Goal: Transaction & Acquisition: Book appointment/travel/reservation

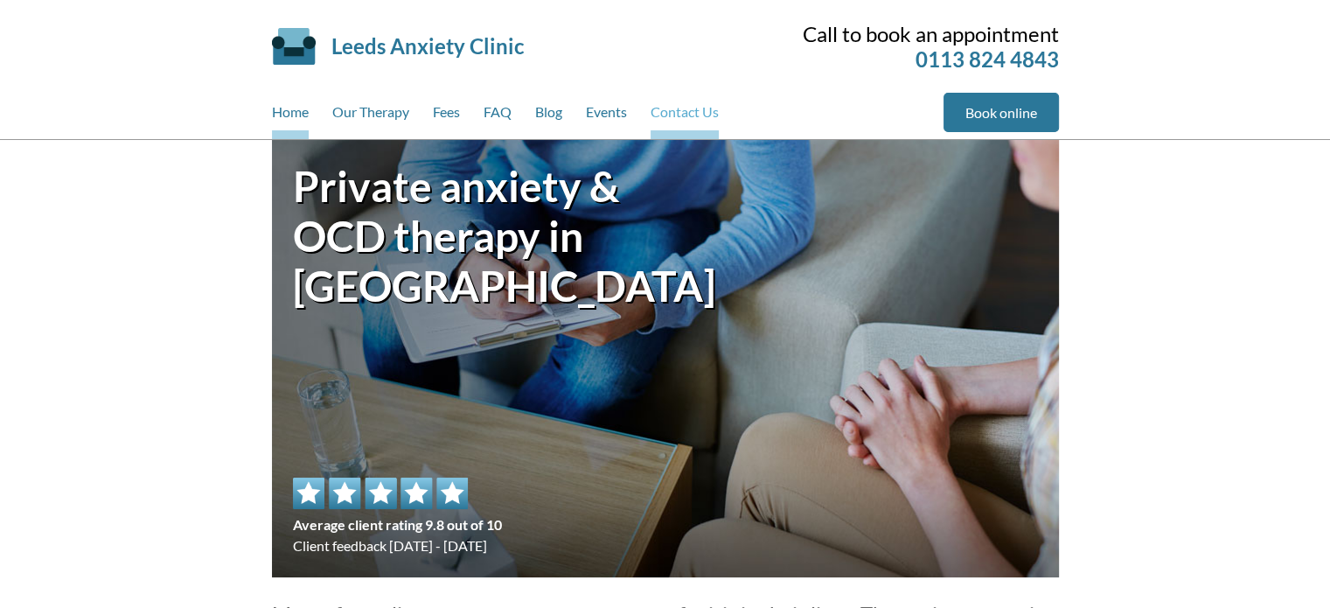
click at [675, 122] on link "Contact Us" at bounding box center [684, 116] width 68 height 46
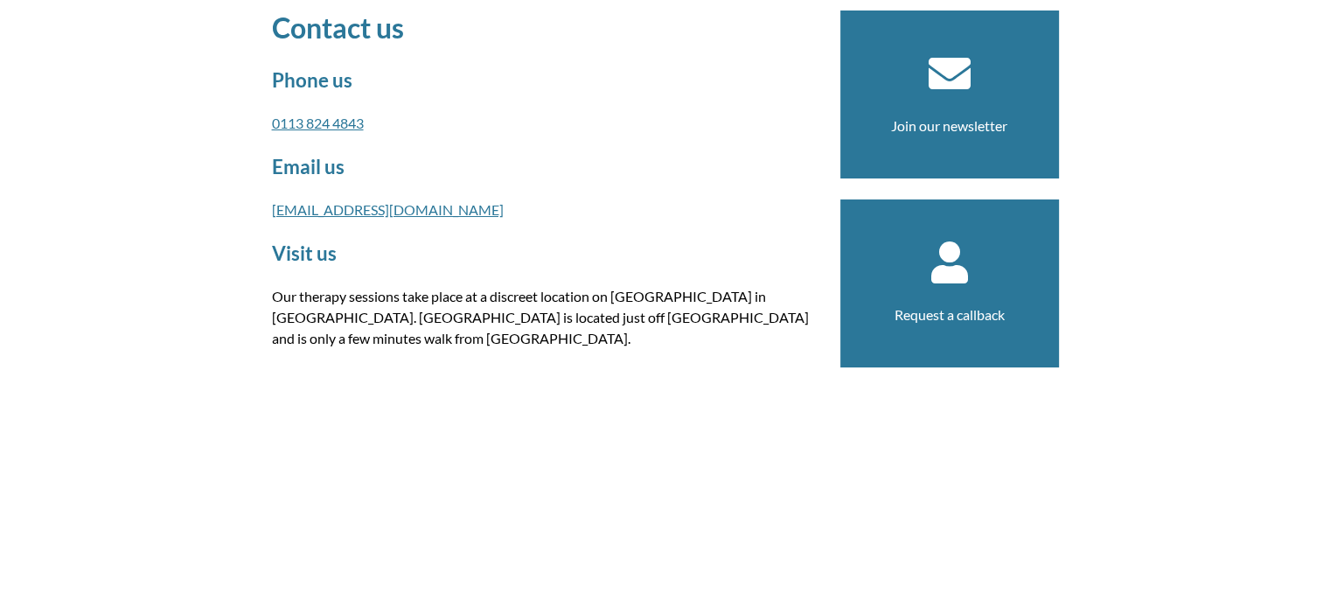
scroll to position [154, 0]
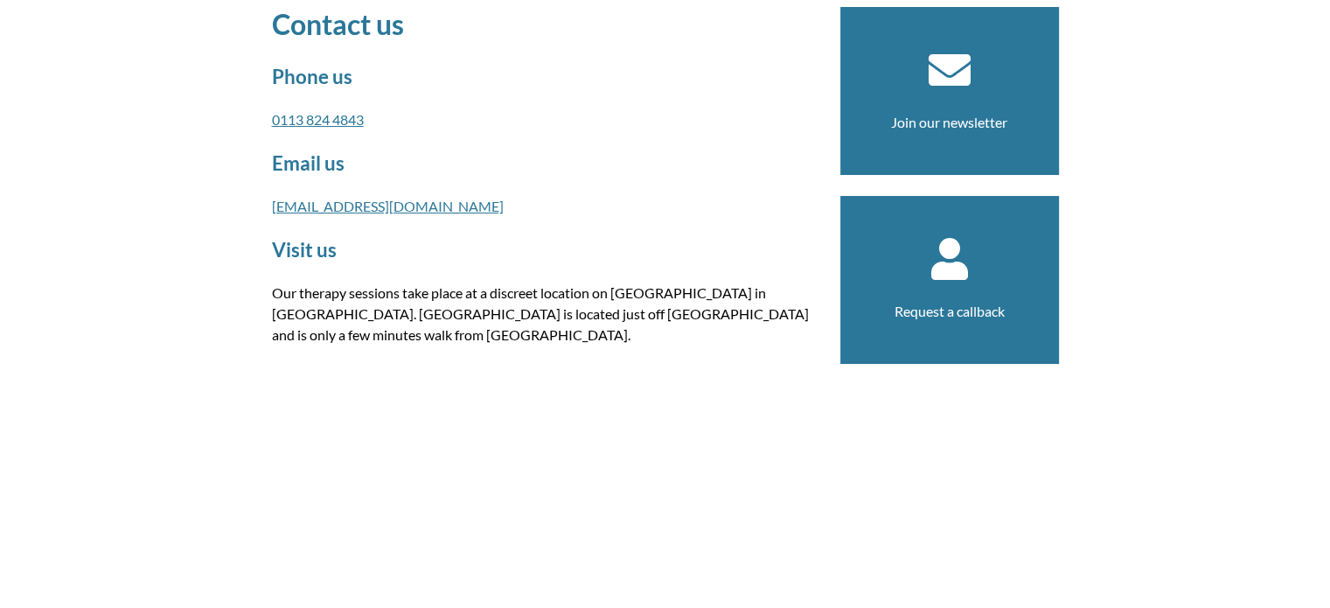
drag, startPoint x: 434, startPoint y: 286, endPoint x: 548, endPoint y: 329, distance: 122.3
click at [548, 329] on p "Our therapy sessions take place at a discreet location on [GEOGRAPHIC_DATA] in …" at bounding box center [545, 313] width 547 height 63
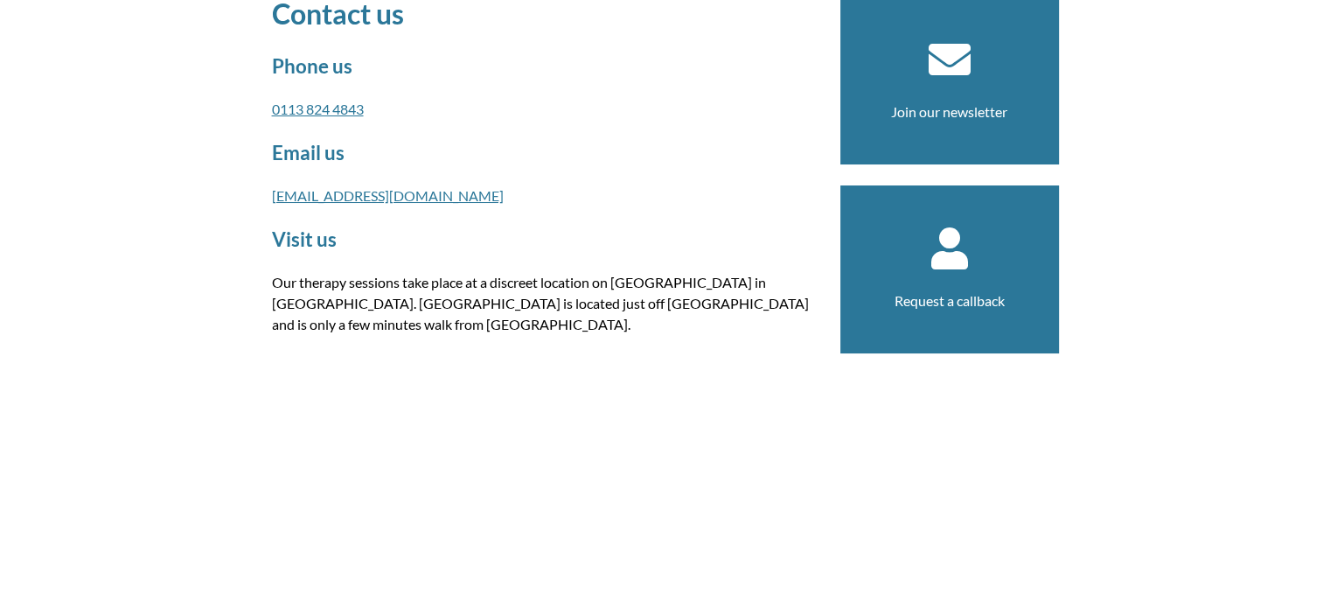
click at [593, 237] on h2 "Visit us" at bounding box center [545, 239] width 547 height 24
click at [378, 188] on link "[EMAIL_ADDRESS][DOMAIN_NAME]" at bounding box center [388, 195] width 232 height 17
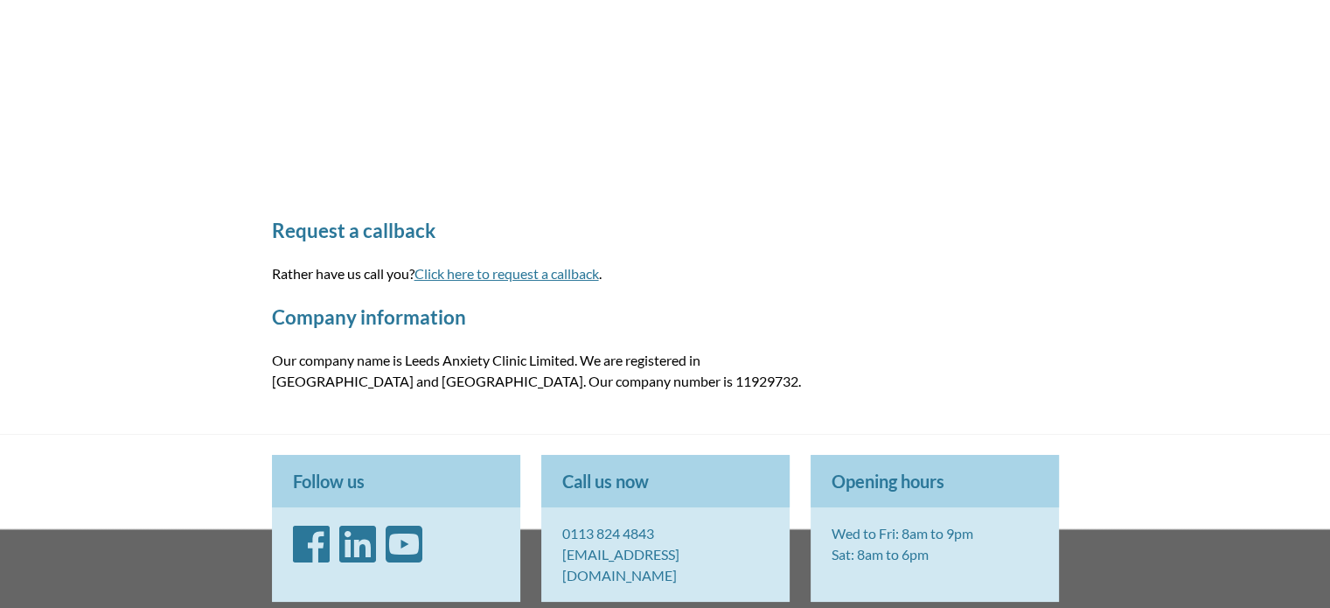
scroll to position [740, 0]
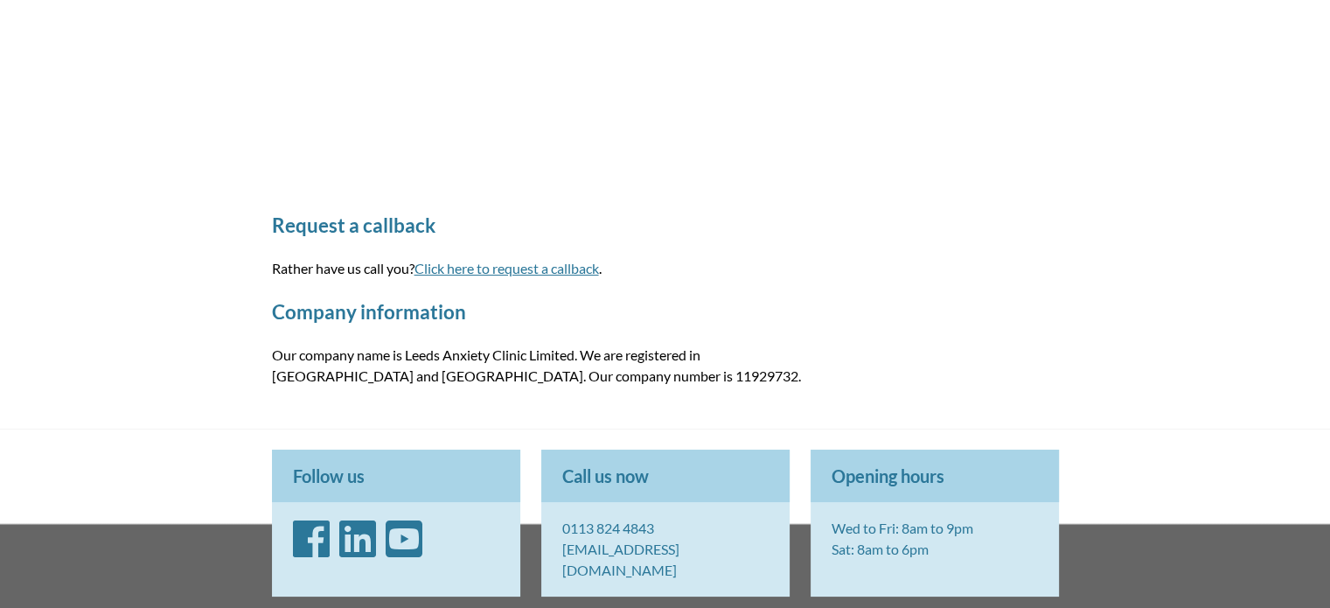
drag, startPoint x: 897, startPoint y: 524, endPoint x: 935, endPoint y: 533, distance: 38.8
click at [935, 533] on p "Wed to Fri: 8am to 9pm Sat: 8am to 6pm" at bounding box center [934, 538] width 248 height 73
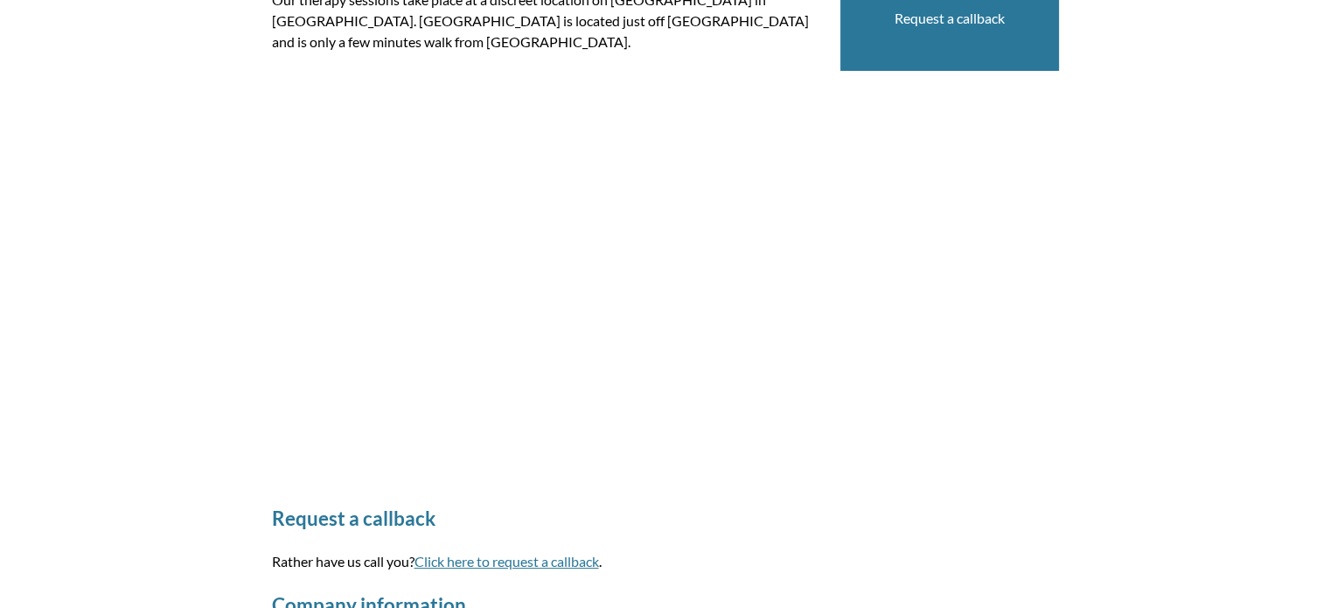
scroll to position [0, 0]
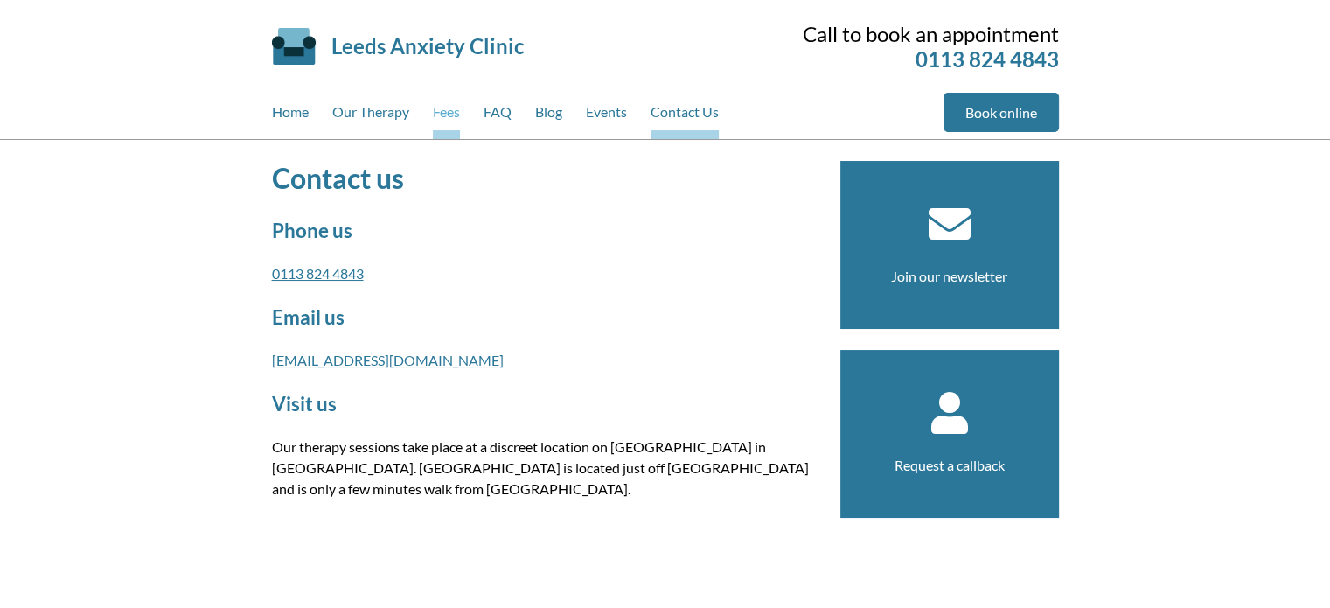
click at [441, 111] on link "Fees" at bounding box center [446, 116] width 27 height 46
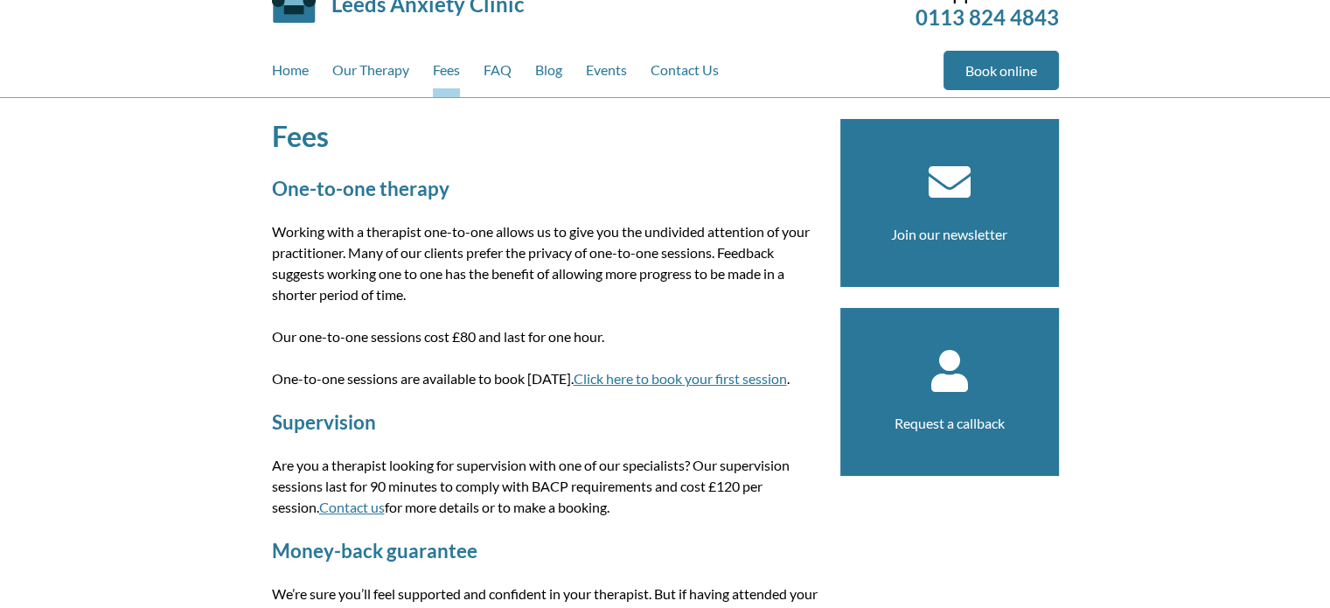
scroll to position [98, 0]
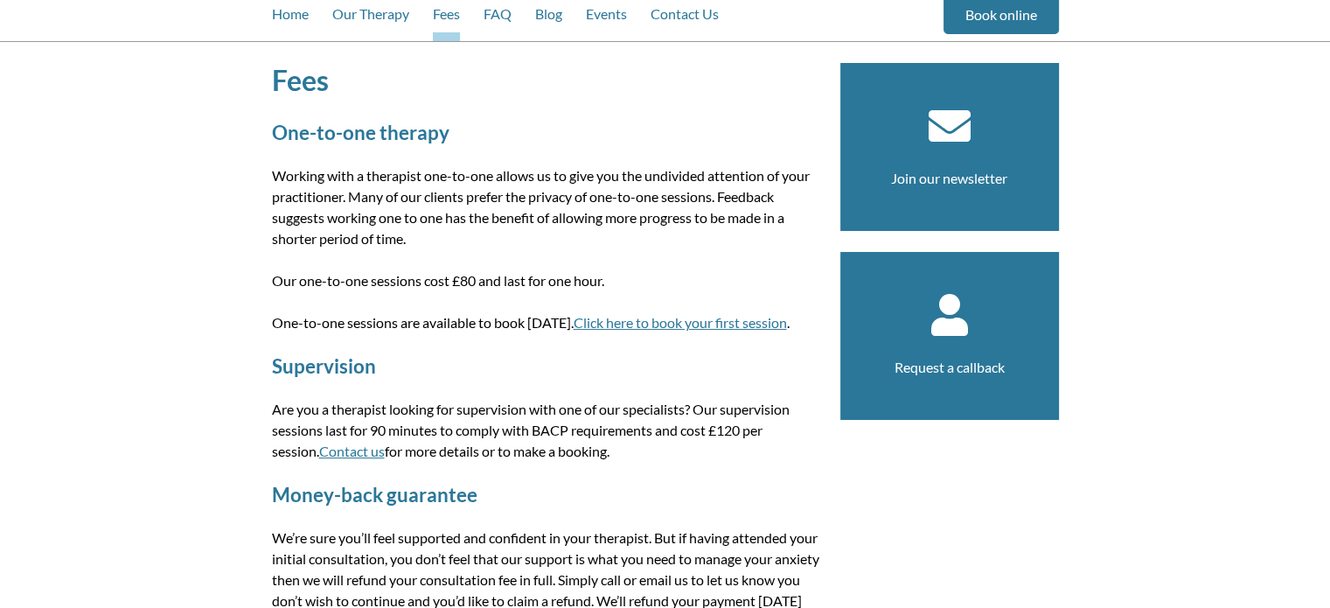
click at [626, 314] on link "Click here to book your first session" at bounding box center [680, 322] width 213 height 17
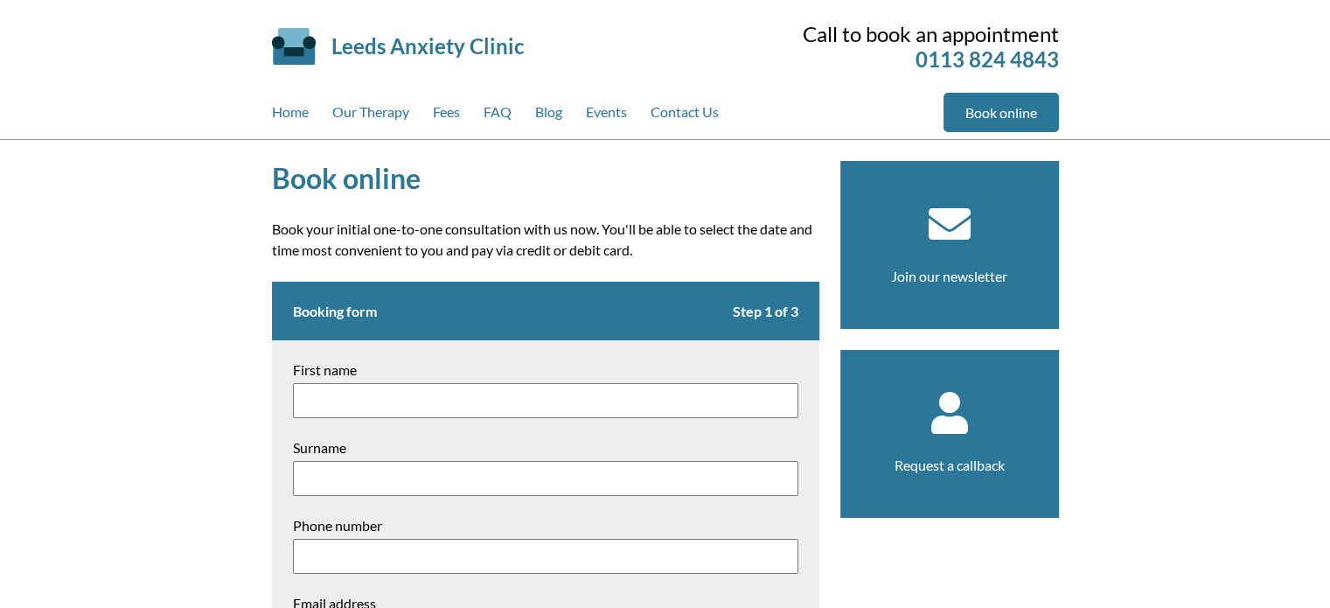
click at [503, 365] on label "First name" at bounding box center [545, 369] width 505 height 17
click at [503, 383] on input "First name" at bounding box center [545, 400] width 505 height 35
click at [480, 393] on input "First name" at bounding box center [545, 400] width 505 height 35
type input "Molly"
type input "Sutton"
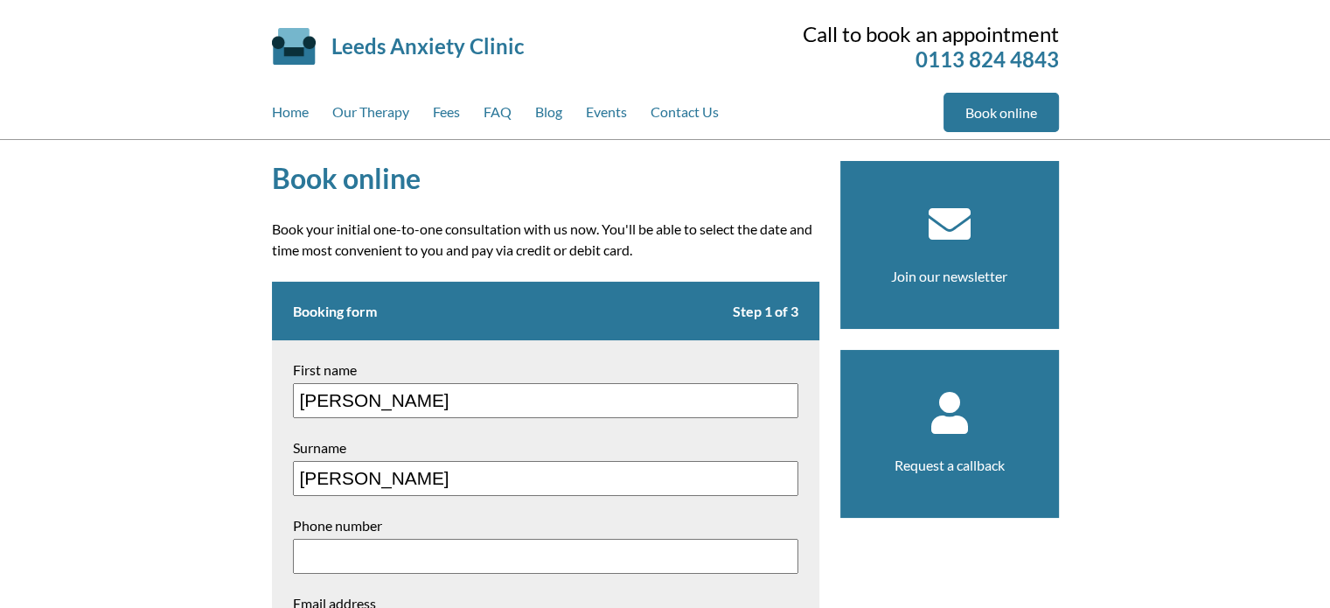
type input "07977181683"
type input "molly.sutton.96@hotmail.co.uk"
type textarea "20 Milnthorpe Drive"
type input "WF2 7HU"
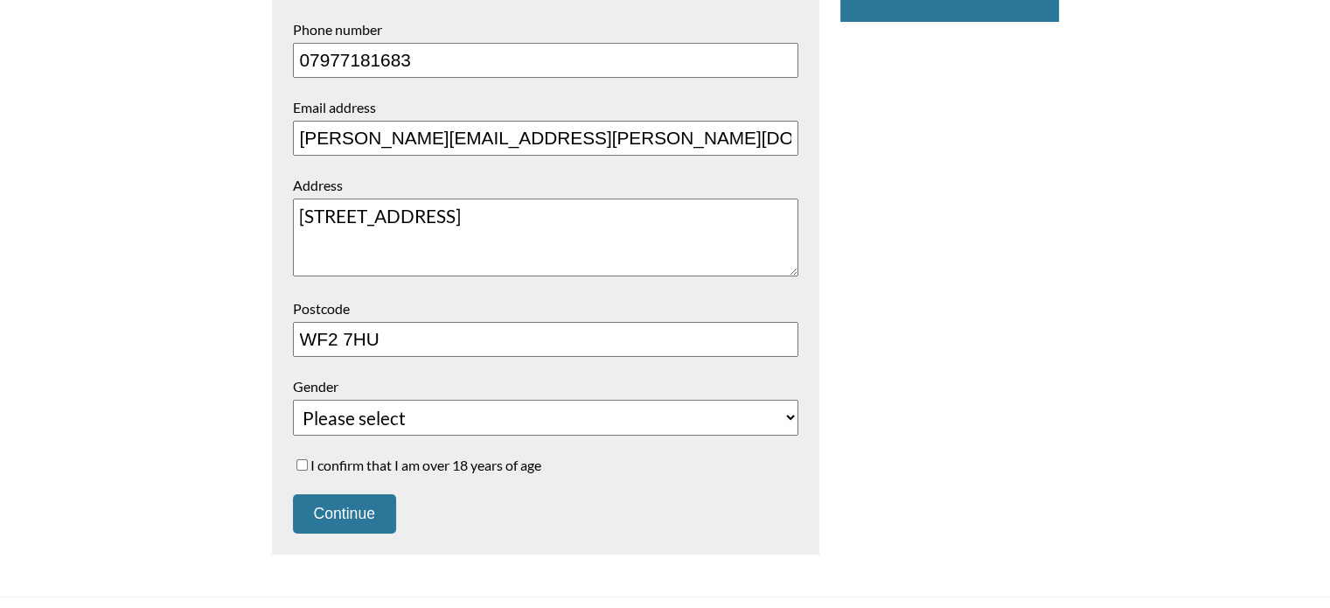
scroll to position [520, 0]
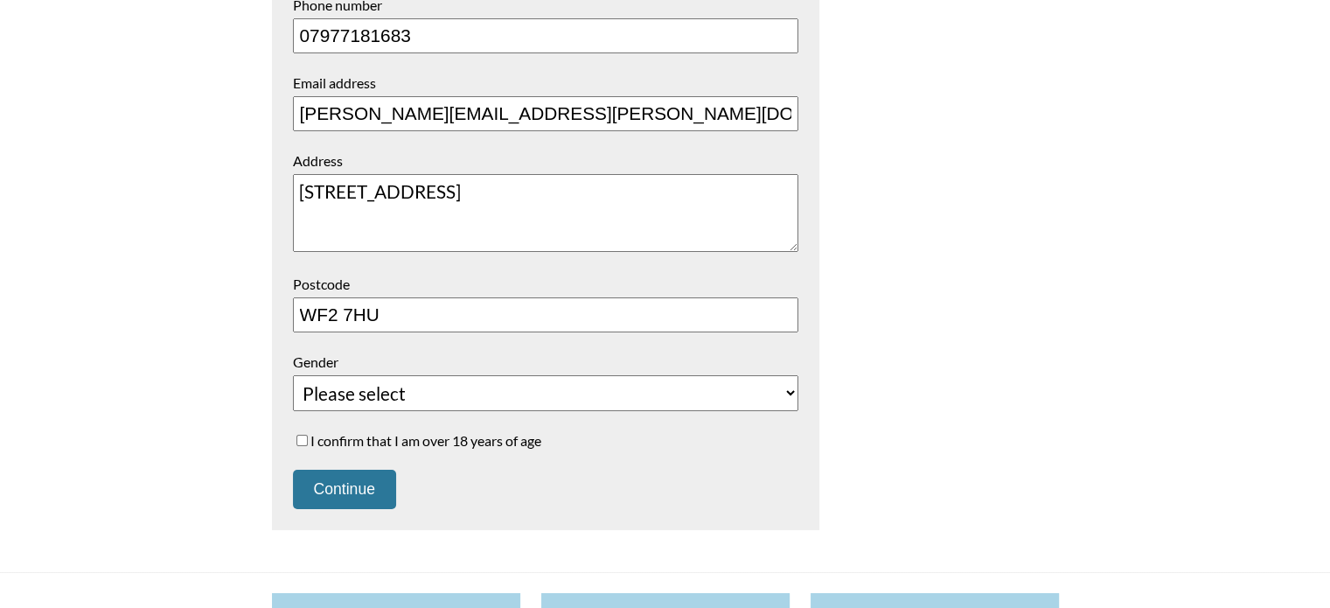
click at [463, 398] on select "Please select Female Male Unspecified Prefer not to say" at bounding box center [545, 393] width 505 height 36
select select "Female"
click at [293, 375] on select "Please select Female Male Unspecified Prefer not to say" at bounding box center [545, 393] width 505 height 36
click at [392, 442] on label "I confirm that I am over 18 years of age" at bounding box center [545, 440] width 505 height 17
click at [308, 442] on input "I confirm that I am over 18 years of age" at bounding box center [301, 440] width 11 height 11
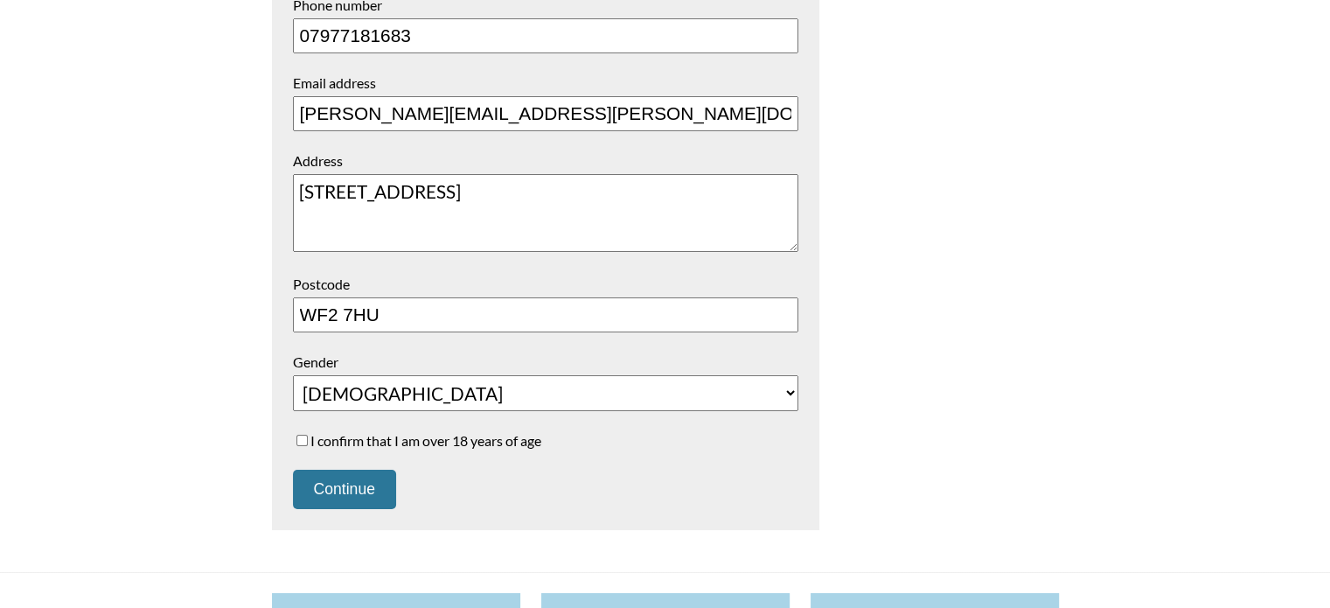
checkbox input "true"
click at [362, 476] on button "Continue" at bounding box center [344, 488] width 103 height 39
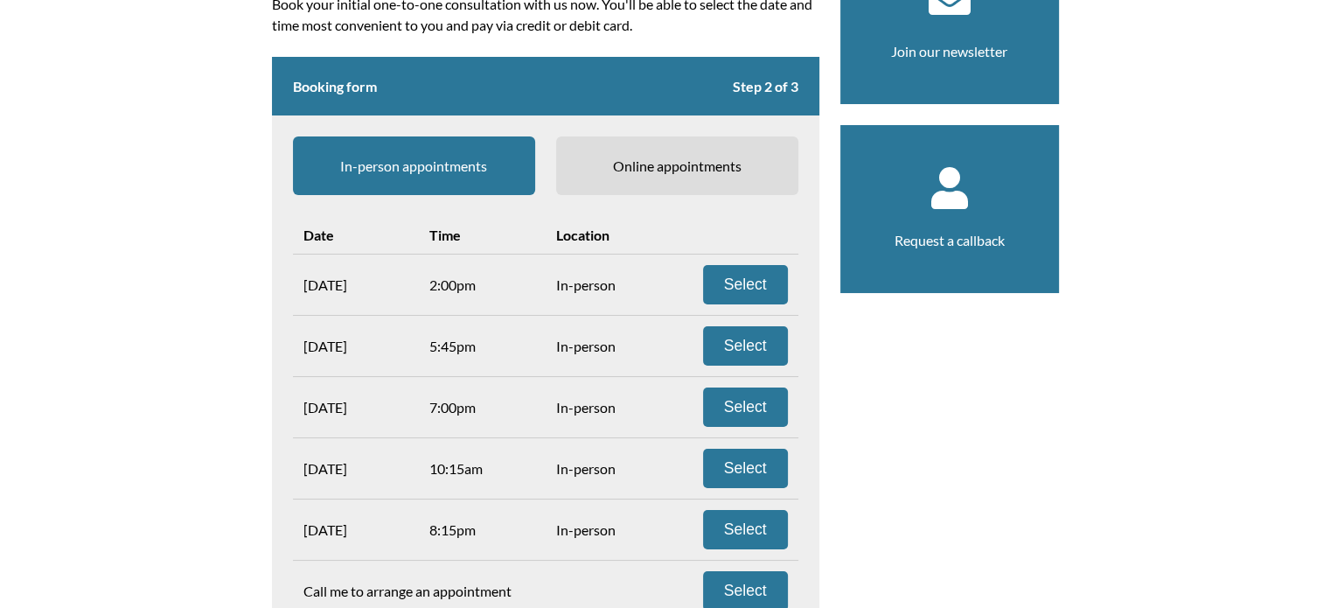
scroll to position [242, 0]
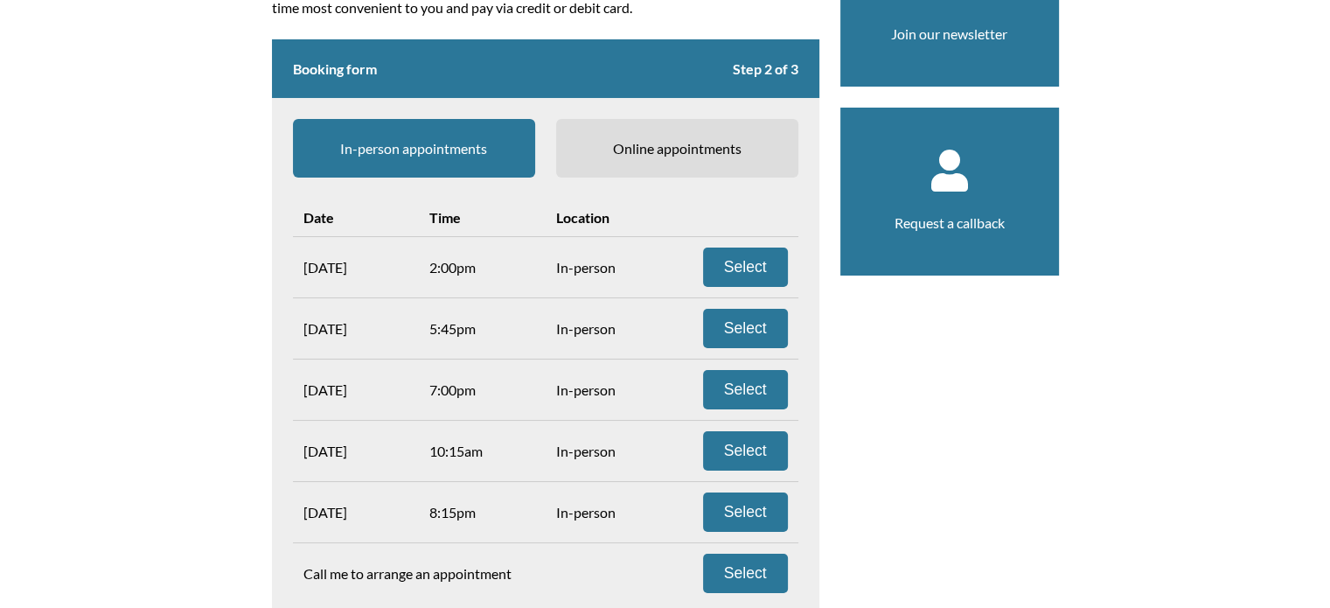
click at [712, 124] on span "Online appointments" at bounding box center [677, 148] width 242 height 59
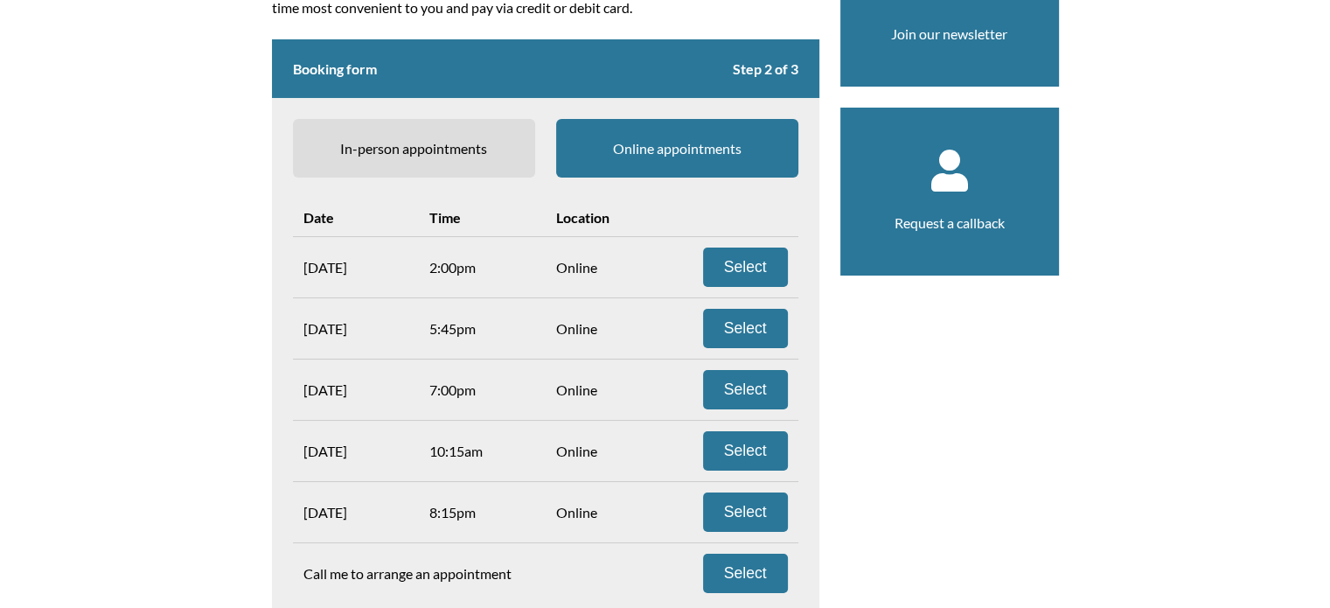
click at [430, 136] on span "In-person appointments" at bounding box center [414, 148] width 242 height 59
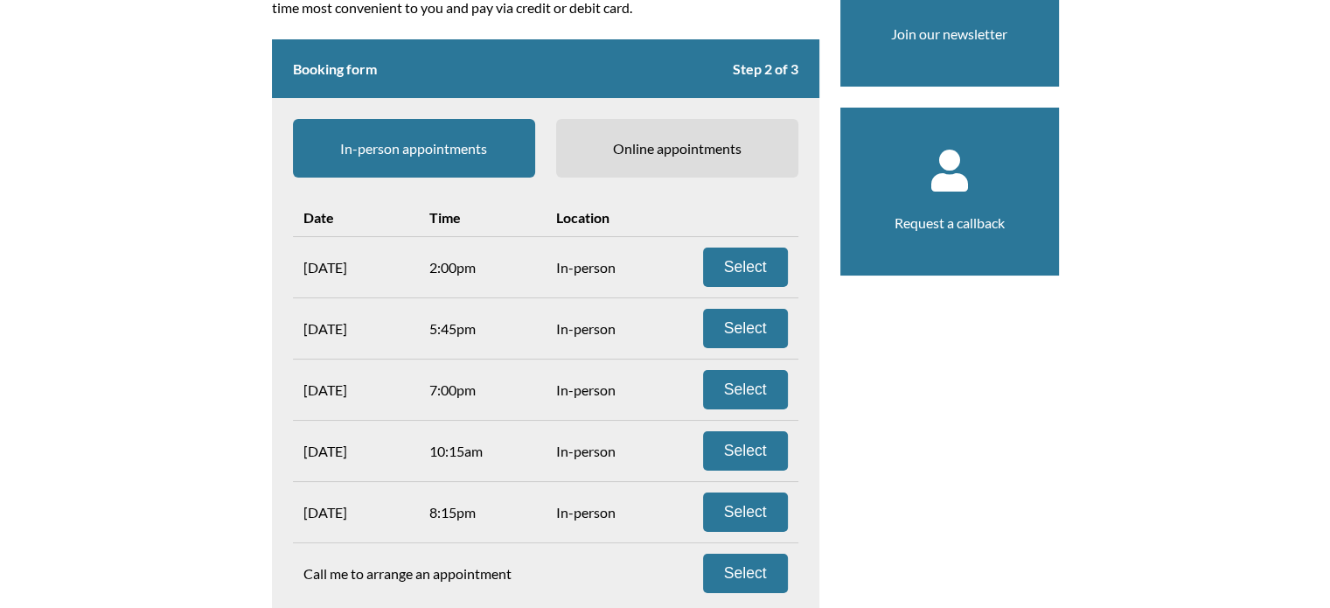
click at [840, 505] on aside "Join our newsletter Request a callback" at bounding box center [949, 282] width 219 height 727
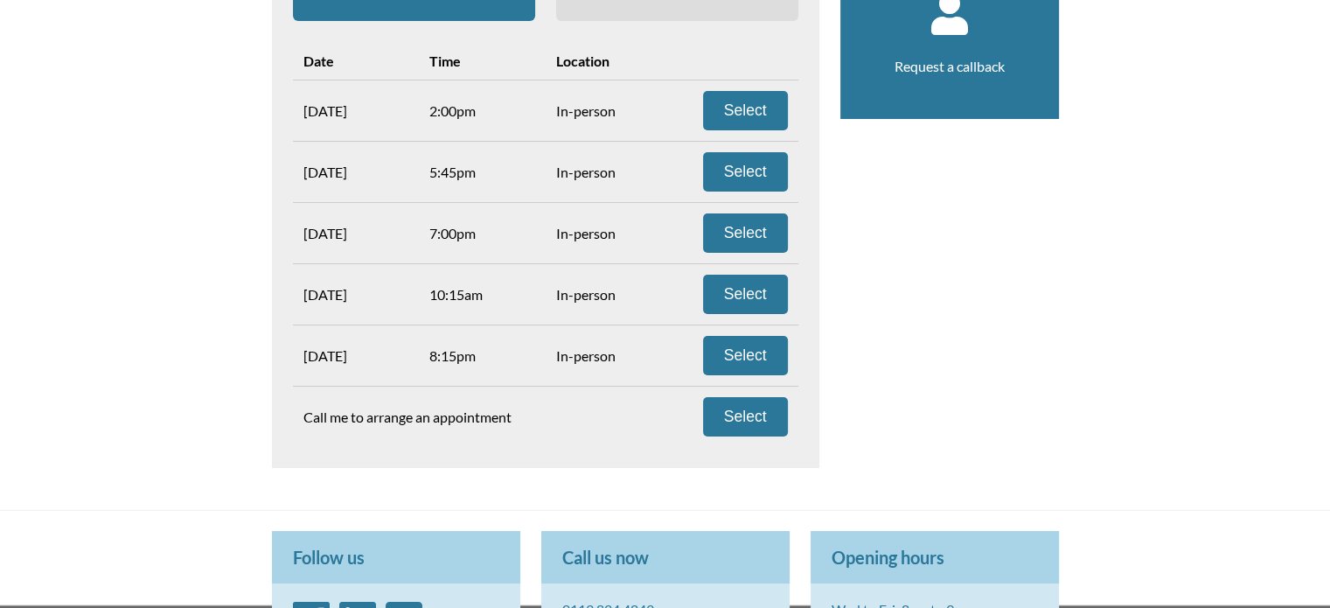
scroll to position [370, 0]
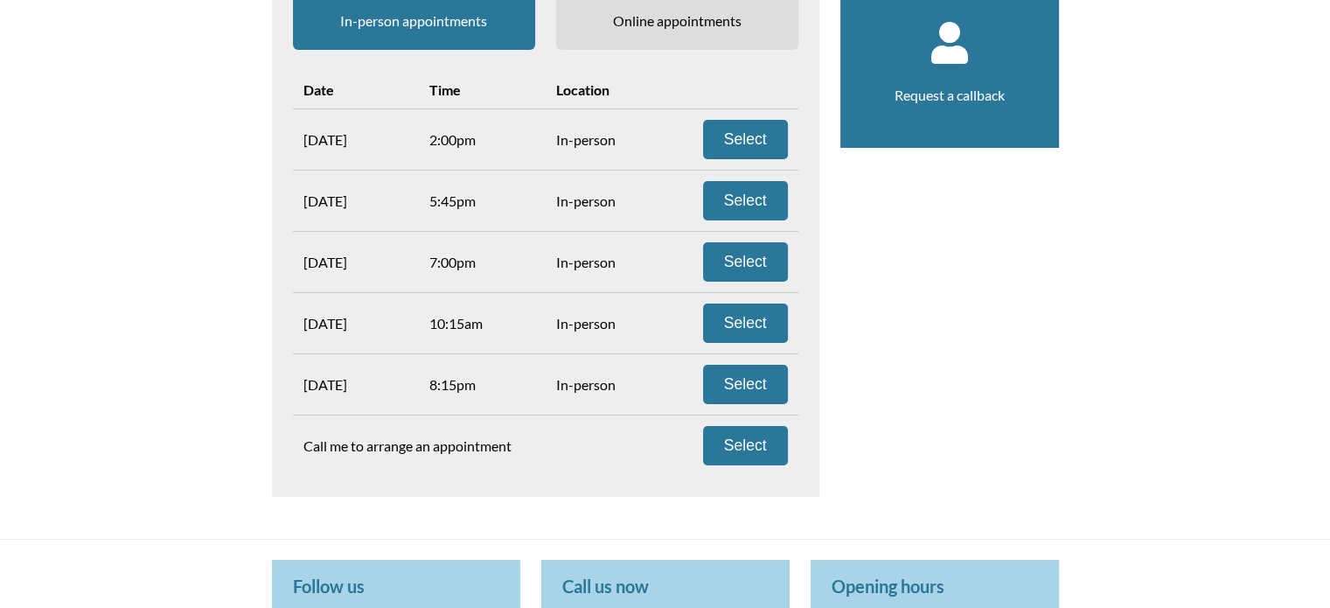
click at [727, 14] on span "Online appointments" at bounding box center [677, 20] width 242 height 59
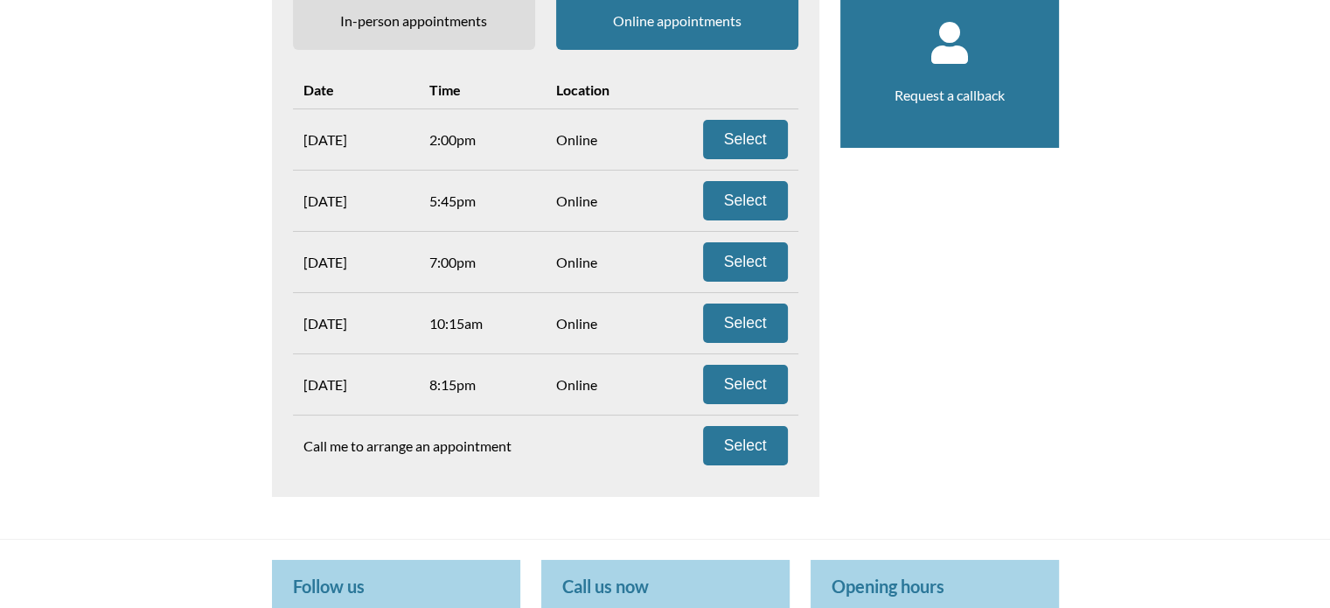
click at [455, 5] on span "In-person appointments" at bounding box center [414, 20] width 242 height 59
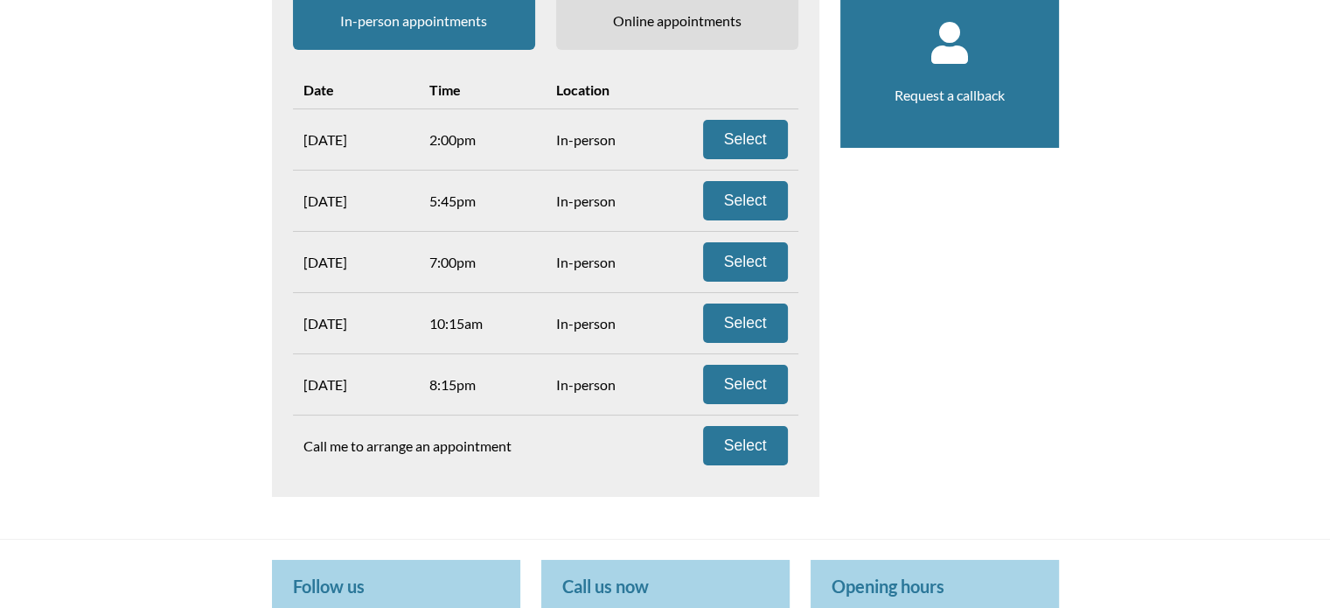
click at [664, 17] on span "Online appointments" at bounding box center [677, 20] width 242 height 59
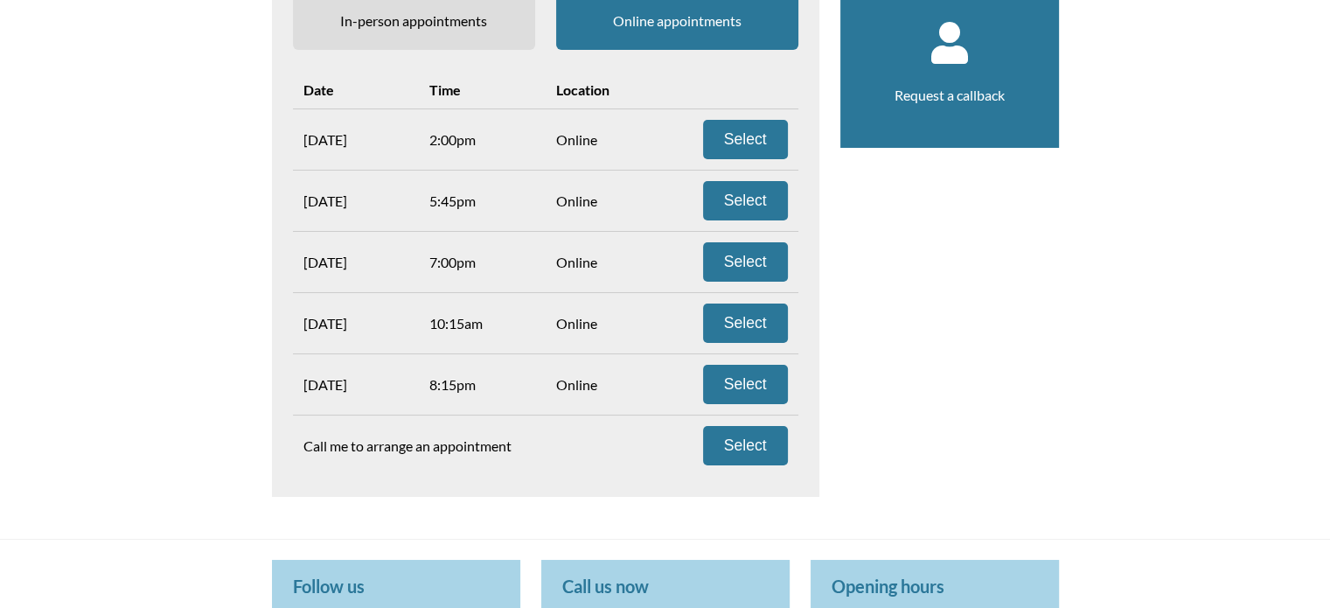
click at [478, 11] on span "In-person appointments" at bounding box center [414, 20] width 242 height 59
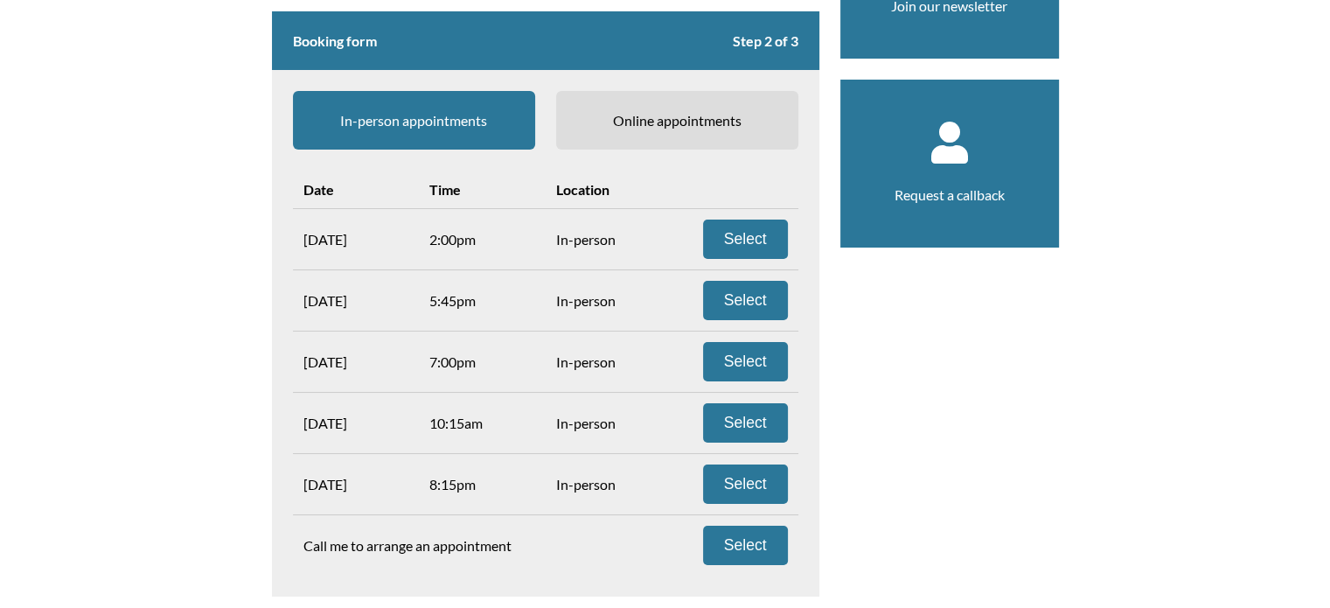
scroll to position [275, 0]
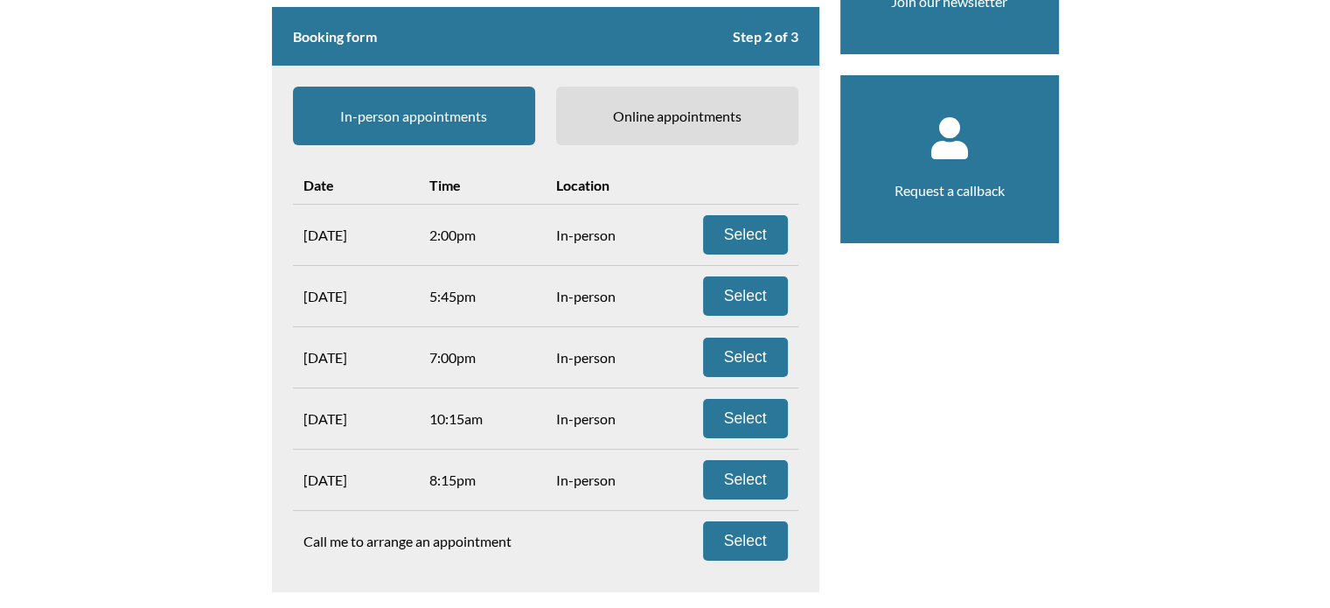
click at [1075, 303] on div "Book online Book your initial one-to-one consultation with us now. You'll be ab…" at bounding box center [665, 249] width 829 height 769
click at [717, 87] on span "Online appointments" at bounding box center [677, 116] width 242 height 59
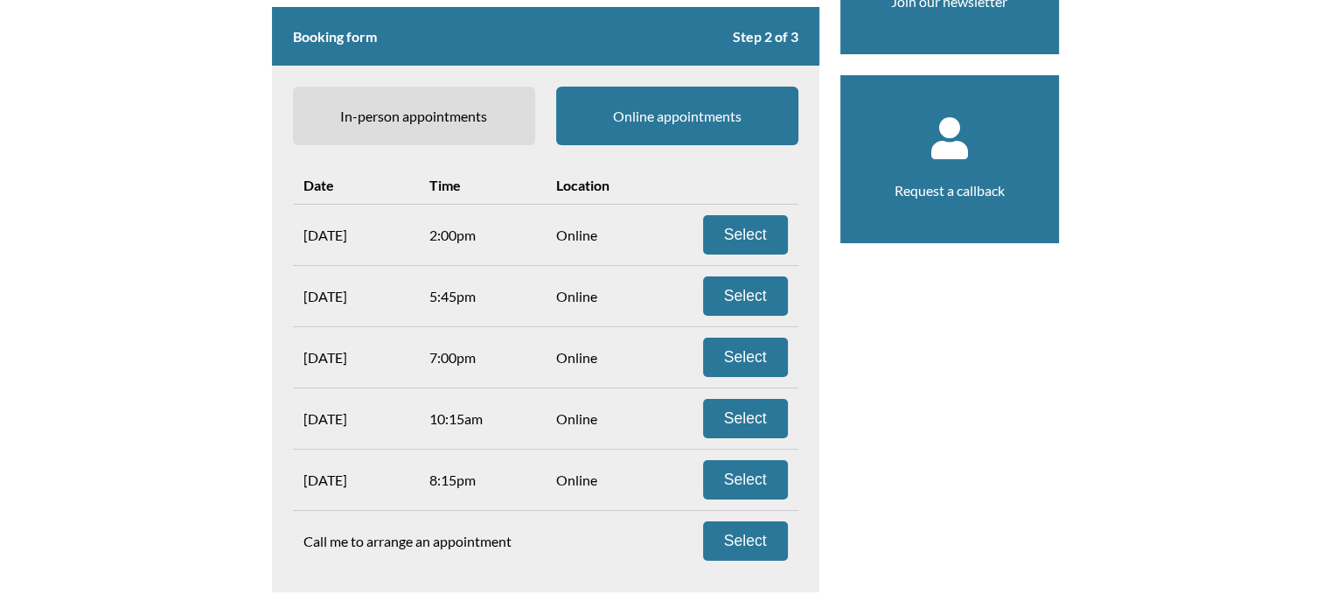
click at [477, 94] on span "In-person appointments" at bounding box center [414, 116] width 242 height 59
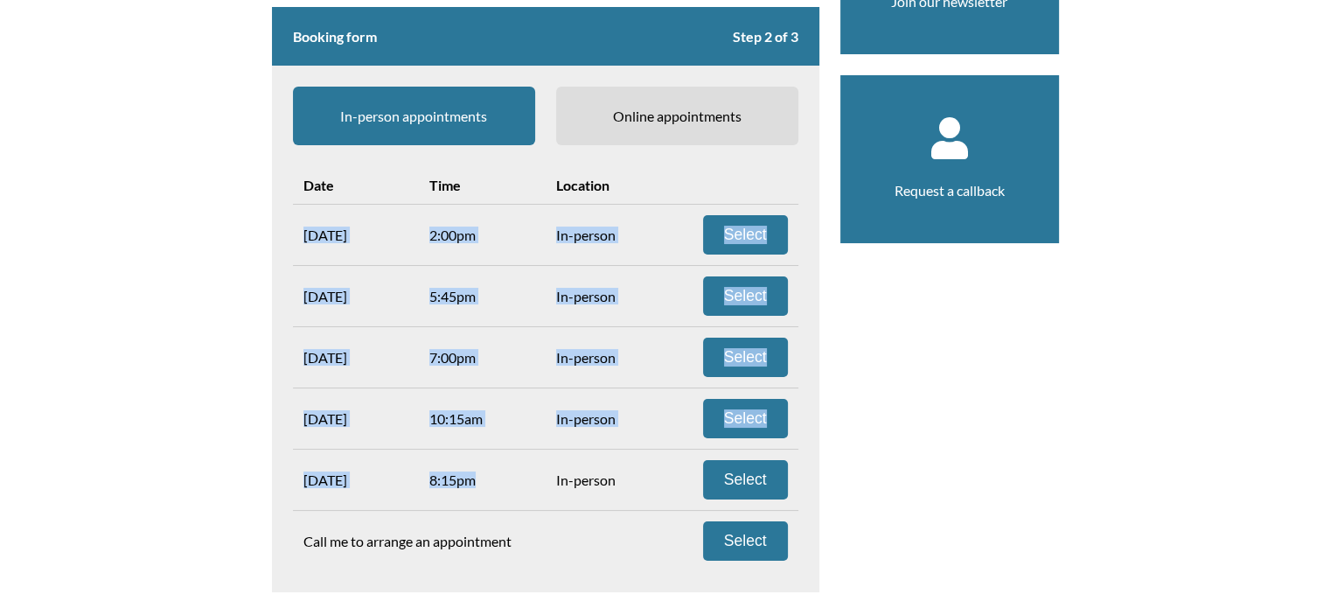
drag, startPoint x: 481, startPoint y: 461, endPoint x: 296, endPoint y: 212, distance: 309.9
click at [296, 212] on div "Date Time Location Sat 27 Sep 2:00pm In-person Select Wed 1 Oct 5:45pm In-perso…" at bounding box center [545, 368] width 505 height 405
click at [296, 216] on div "Sat 27 Sep" at bounding box center [356, 235] width 127 height 38
drag, startPoint x: 311, startPoint y: 216, endPoint x: 492, endPoint y: 441, distance: 288.5
click at [492, 441] on div "Date Time Location Sat 27 Sep 2:00pm In-person Select Wed 1 Oct 5:45pm In-perso…" at bounding box center [545, 368] width 505 height 405
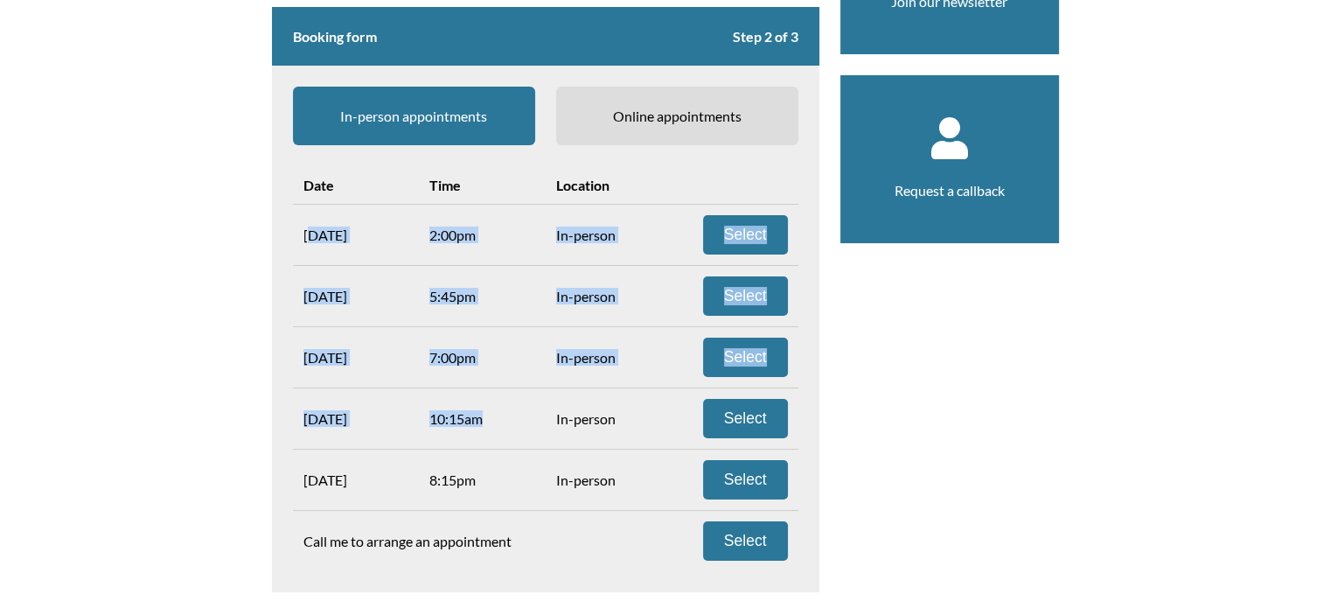
click at [492, 441] on div "Thu 2 Oct 10:15am In-person Select" at bounding box center [545, 417] width 505 height 61
drag, startPoint x: 490, startPoint y: 469, endPoint x: 312, endPoint y: 199, distance: 323.2
click at [312, 199] on div "Date Time Location Sat 27 Sep 2:00pm In-person Select Wed 1 Oct 5:45pm In-perso…" at bounding box center [545, 368] width 505 height 405
click at [312, 199] on div "Date" at bounding box center [356, 185] width 127 height 38
drag, startPoint x: 287, startPoint y: 236, endPoint x: 483, endPoint y: 471, distance: 306.6
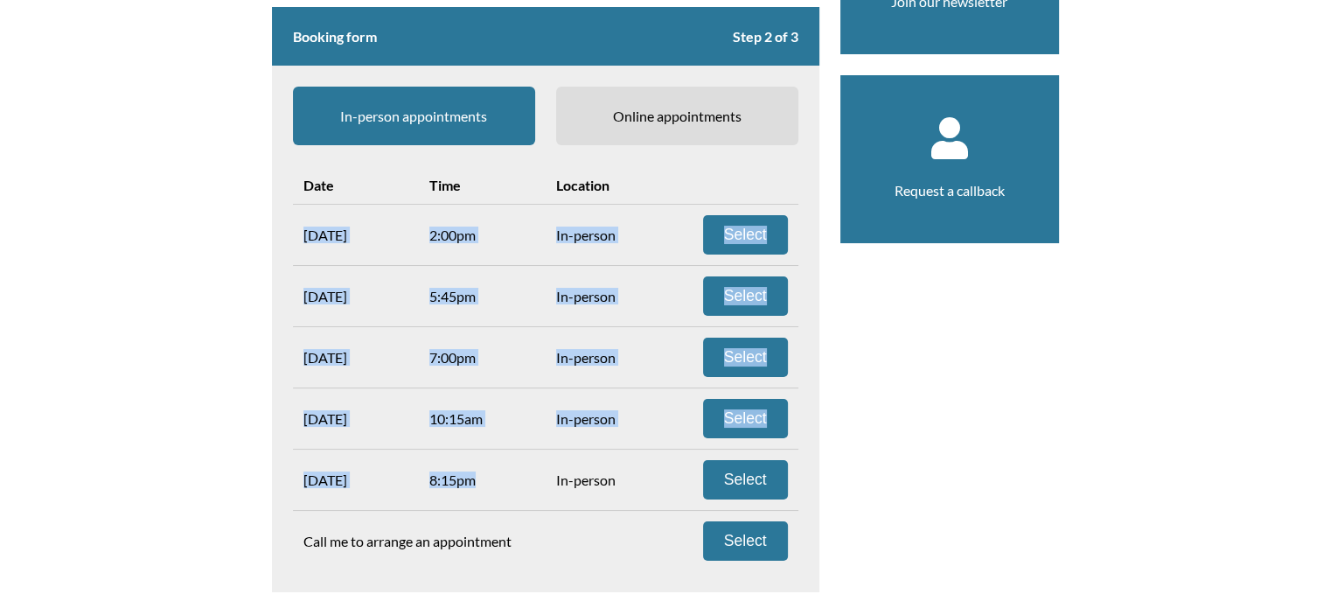
click at [483, 471] on form "Booking form Step 2 of 3 In-person appointments Online appointments Date Time L…" at bounding box center [545, 299] width 547 height 585
click at [483, 471] on div "8:15pm" at bounding box center [482, 480] width 127 height 38
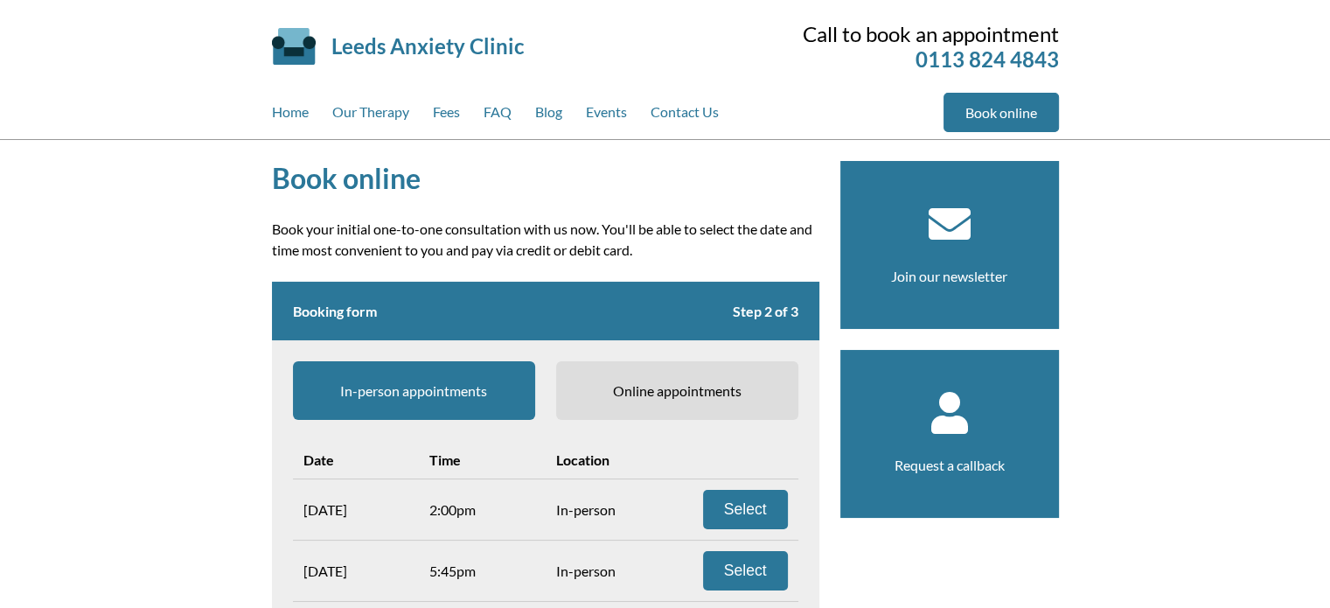
scroll to position [0, 0]
click at [1133, 187] on div "Book online Book your initial one-to-one consultation with us now. You'll be ab…" at bounding box center [665, 524] width 1330 height 769
click at [1064, 182] on div "Book online Book your initial one-to-one consultation with us now. You'll be ab…" at bounding box center [665, 524] width 829 height 769
click at [438, 123] on link "Fees" at bounding box center [446, 116] width 27 height 46
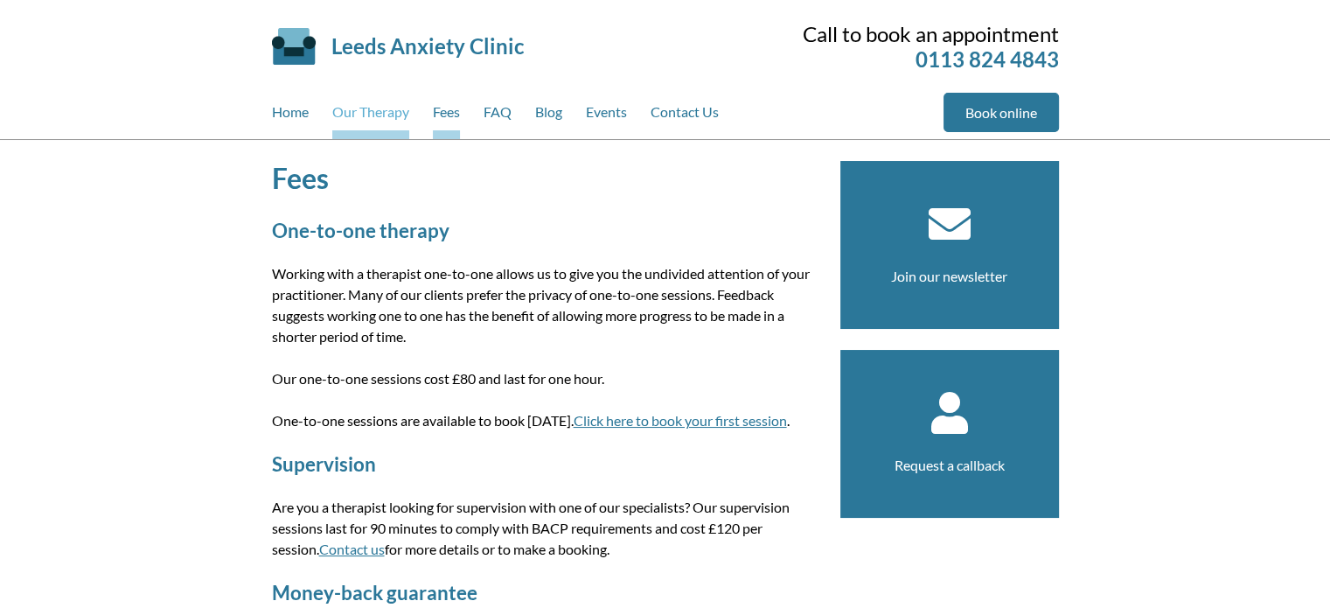
click at [372, 117] on link "Our Therapy" at bounding box center [370, 116] width 77 height 46
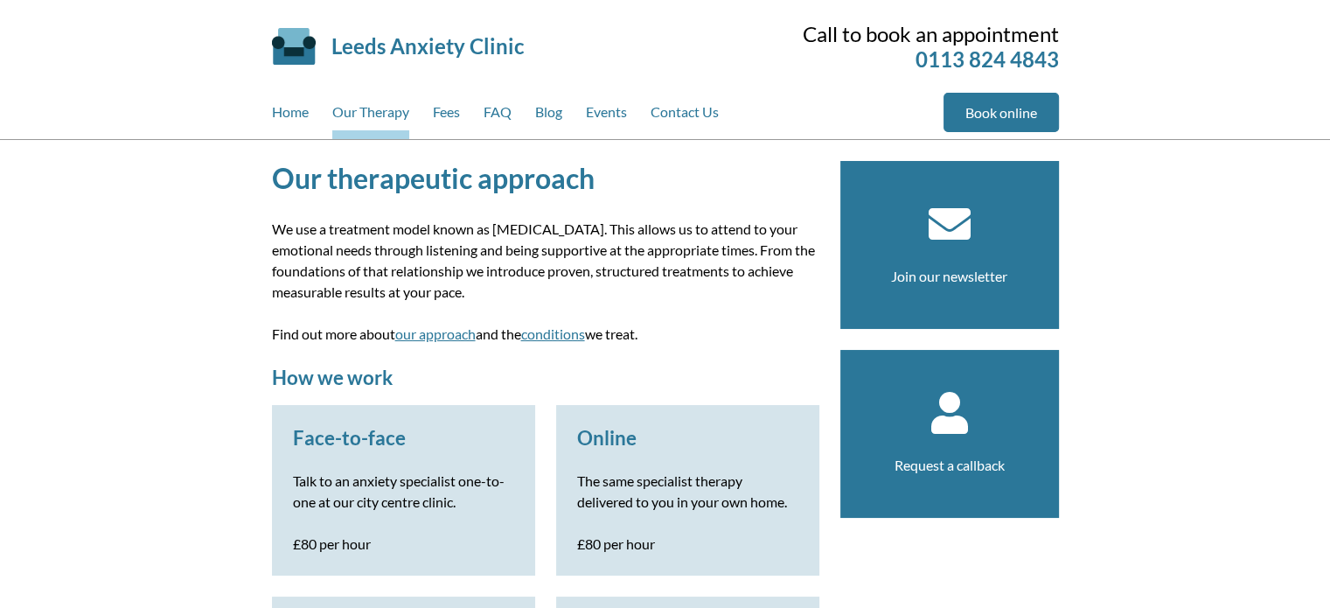
drag, startPoint x: 0, startPoint y: 0, endPoint x: 261, endPoint y: 115, distance: 285.8
click at [261, 115] on div "Leeds Anxiety Clinic Skip to main content Call to book an appointment 0113 824 …" at bounding box center [665, 69] width 829 height 139
click at [278, 122] on link "Home" at bounding box center [290, 116] width 37 height 46
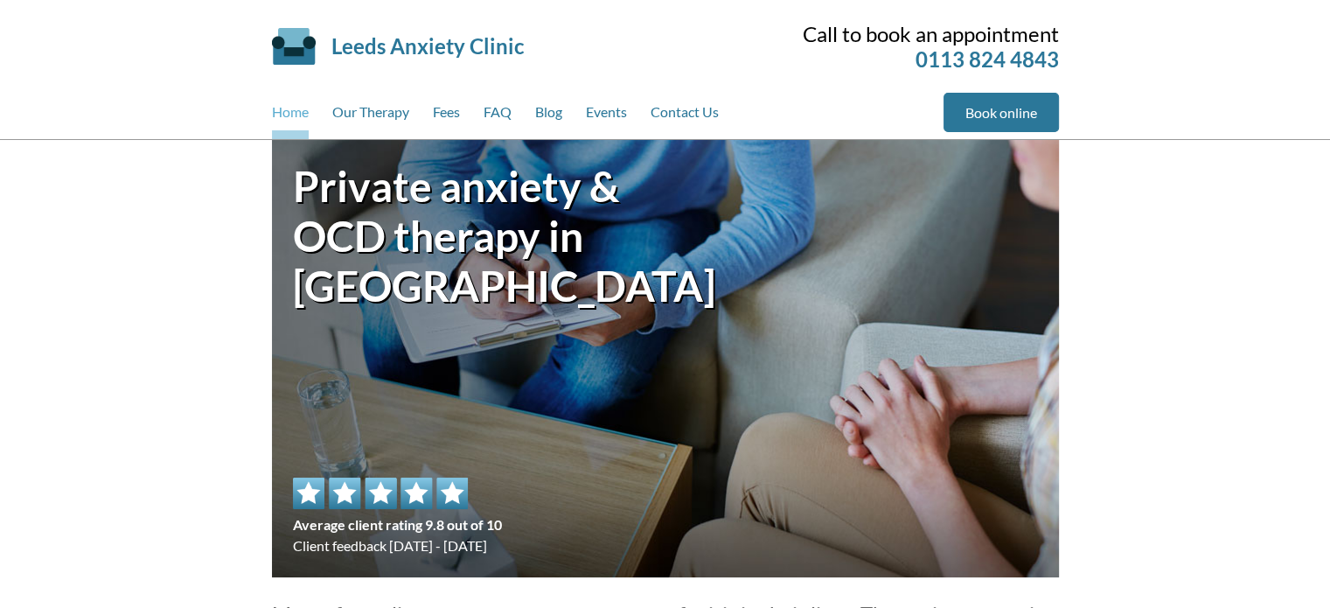
click at [288, 120] on link "Home" at bounding box center [290, 116] width 37 height 46
click at [364, 122] on link "Our Therapy" at bounding box center [370, 116] width 77 height 46
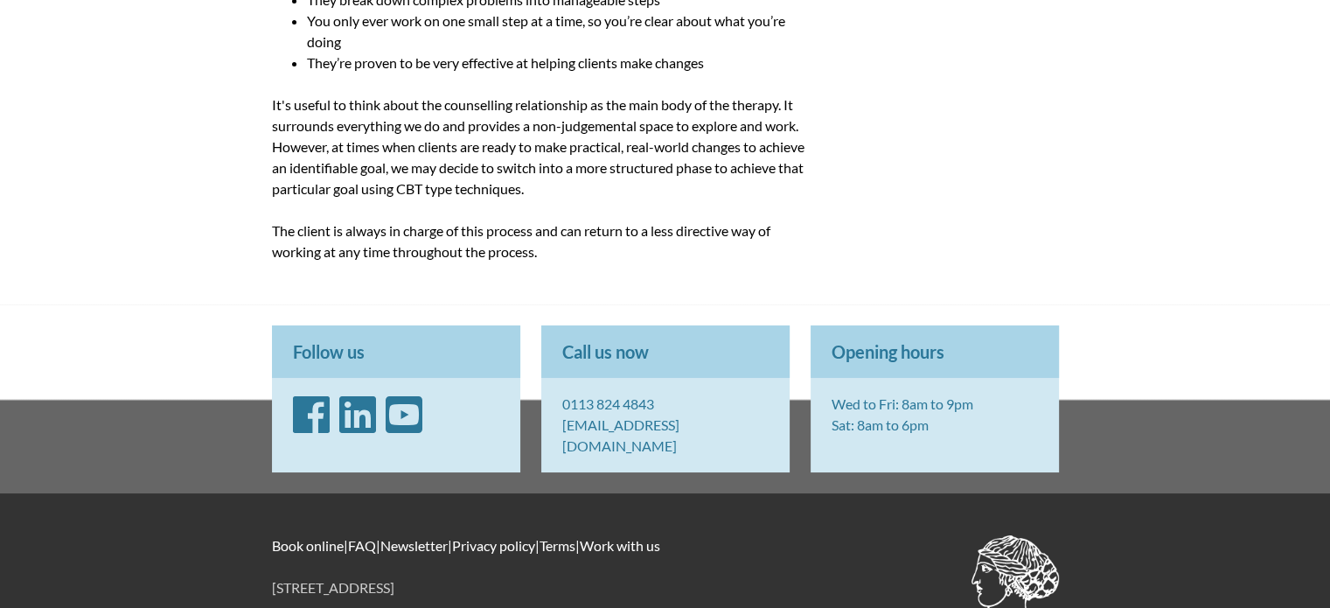
scroll to position [1981, 0]
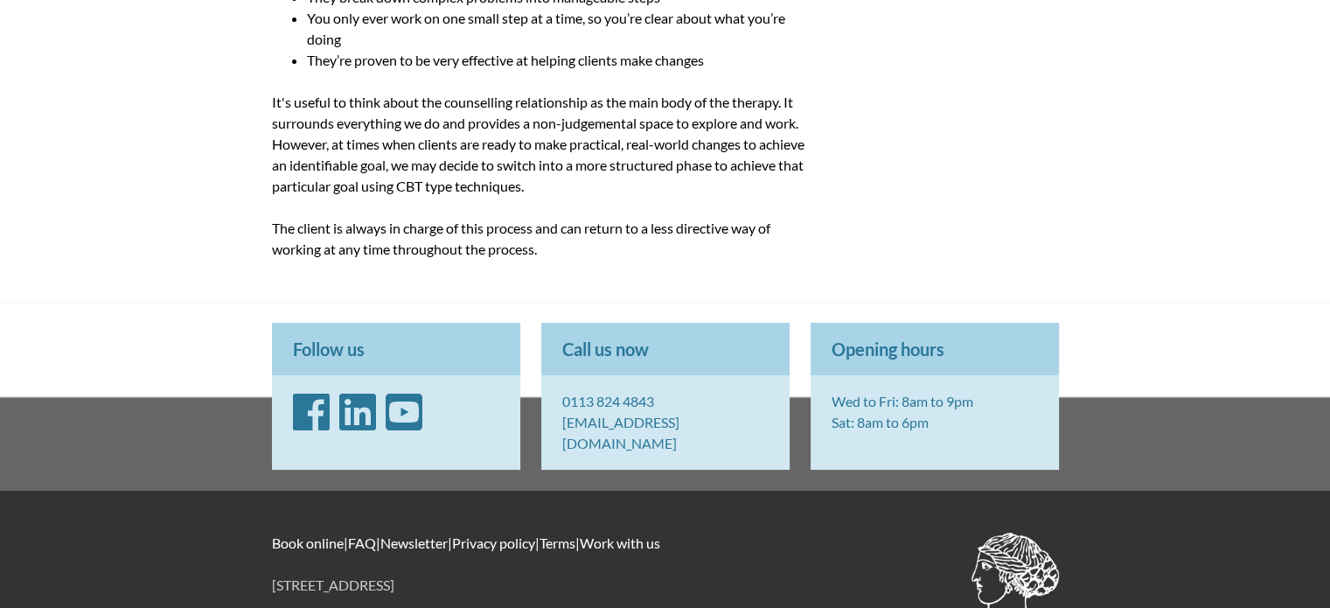
drag, startPoint x: 762, startPoint y: 422, endPoint x: 543, endPoint y: 435, distance: 219.8
click at [543, 435] on p "0113 824 4843 [EMAIL_ADDRESS][DOMAIN_NAME]" at bounding box center [665, 422] width 248 height 94
drag, startPoint x: 705, startPoint y: 424, endPoint x: 605, endPoint y: 310, distance: 151.2
click at [605, 312] on div "Follow us Call us now 0113 824 4843 [EMAIL_ADDRESS][DOMAIN_NAME] Opening hours …" at bounding box center [665, 396] width 808 height 168
click at [679, 419] on link "[EMAIL_ADDRESS][DOMAIN_NAME]" at bounding box center [620, 433] width 117 height 38
